Goal: Information Seeking & Learning: Learn about a topic

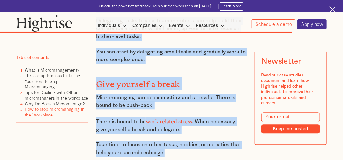
scroll to position [3665, 0]
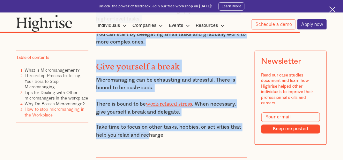
drag, startPoint x: 151, startPoint y: 62, endPoint x: 149, endPoint y: 114, distance: 51.4
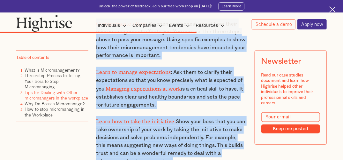
scroll to position [2680, 0]
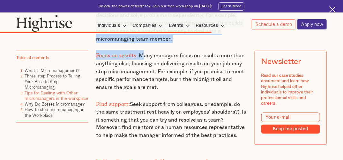
drag, startPoint x: 95, startPoint y: 65, endPoint x: 236, endPoint y: 125, distance: 153.3
copy div "Tips for Dealing with Other micromanagers in the workplace Dealing with a micro…"
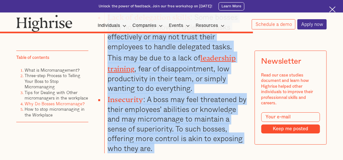
scroll to position [3249, 0]
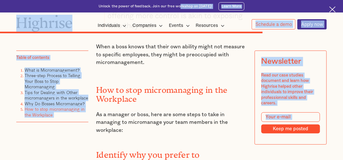
drag, startPoint x: 98, startPoint y: 44, endPoint x: 175, endPoint y: 9, distance: 84.1
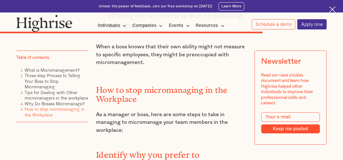
click at [127, 110] on p "As a manager or boss, here are some steps to take in managing to micromanage yo…" at bounding box center [171, 122] width 151 height 24
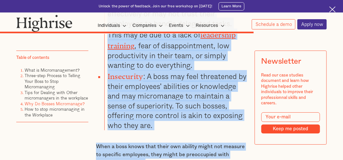
scroll to position [3151, 0]
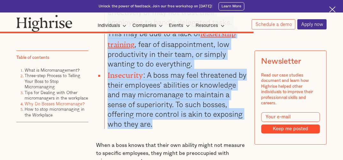
drag, startPoint x: 98, startPoint y: 63, endPoint x: 172, endPoint y: 101, distance: 84.0
copy div "Why Do Bosses Micromanage? There are several reasons why bosses may micromanage…"
click at [172, 101] on li "Insecurity : A boss may feel threatened by their employees' abilities or knowle…" at bounding box center [175, 99] width 142 height 60
